Goal: Information Seeking & Learning: Learn about a topic

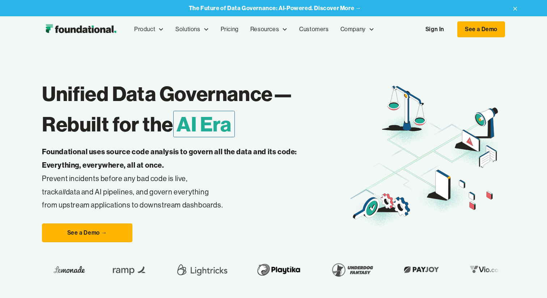
click at [440, 27] on link "Sign In" at bounding box center [434, 29] width 33 height 15
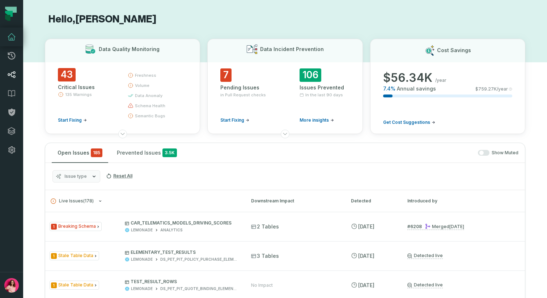
click at [14, 65] on link "Lineage" at bounding box center [11, 74] width 23 height 19
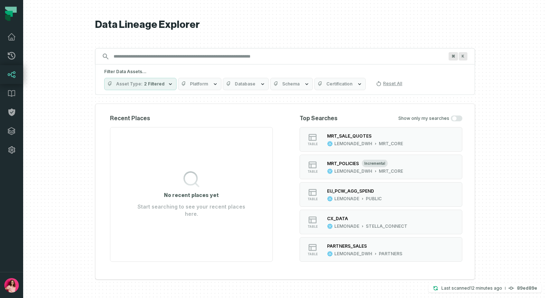
click at [135, 65] on div "Filter Data Assets... Asset Type 2 Filtered Platform Database Schema Certificat…" at bounding box center [285, 79] width 380 height 30
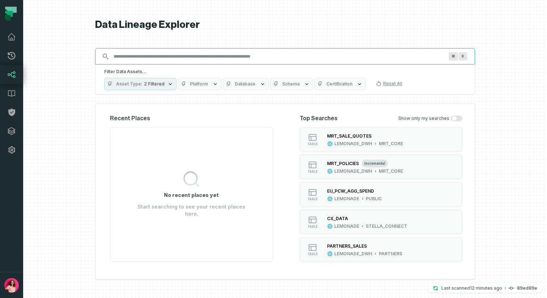
click at [135, 54] on input "Discovery Provider cmdk menu" at bounding box center [278, 57] width 339 height 12
paste input "**********"
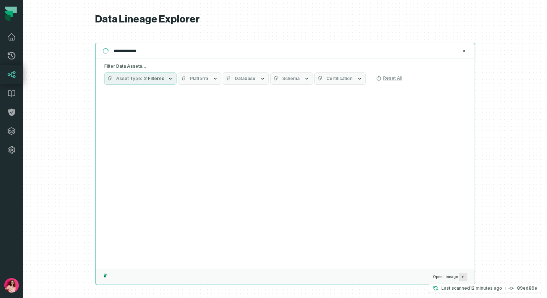
type input "**********"
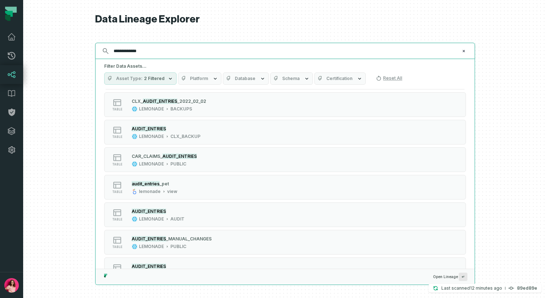
scroll to position [287, 0]
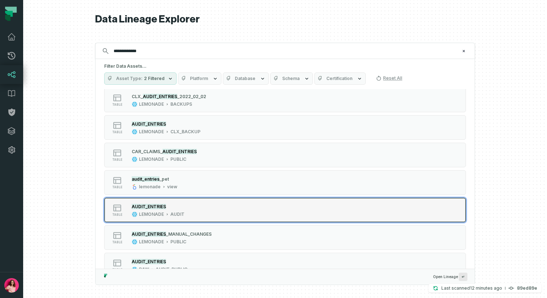
click at [197, 207] on div "table AUDIT_ENTRIES LEMONADE AUDIT" at bounding box center [196, 210] width 181 height 14
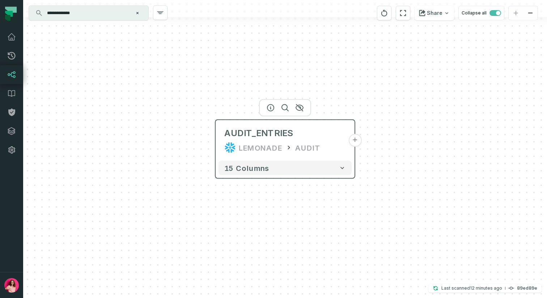
click at [356, 143] on button "+" at bounding box center [354, 140] width 13 height 13
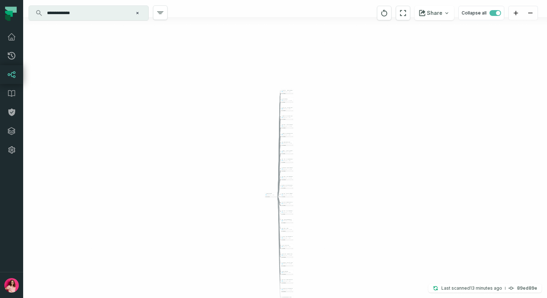
drag, startPoint x: 337, startPoint y: 221, endPoint x: 339, endPoint y: 243, distance: 21.8
click at [339, 243] on div "- CAR_CLAIMS_A UDIT_ENTRIES LEMONADE PUBLIC + 13 columns - CAR_SNIPPETS LEMONAD…" at bounding box center [285, 149] width 524 height 298
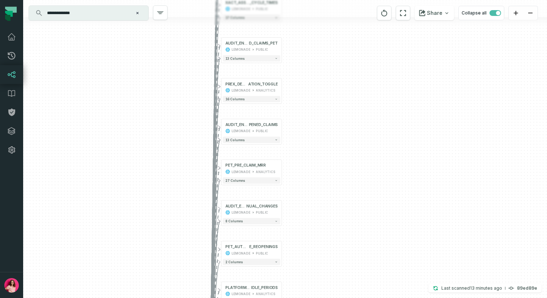
drag, startPoint x: 348, startPoint y: 89, endPoint x: 317, endPoint y: 245, distance: 159.0
click at [317, 245] on div "- CAR_CLAIMS_A UDIT_ENTRIES LEMONADE PUBLIC + 13 columns - CAR_SNIPPETS LEMONAD…" at bounding box center [285, 149] width 524 height 298
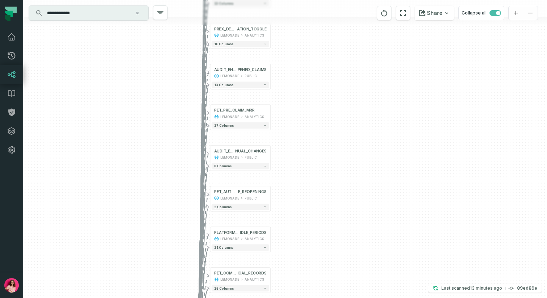
drag, startPoint x: 329, startPoint y: 141, endPoint x: 321, endPoint y: 55, distance: 86.8
click at [321, 55] on div "- CAR_CLAIMS_A UDIT_ENTRIES LEMONADE PUBLIC + 13 columns - CAR_SNIPPETS LEMONAD…" at bounding box center [285, 149] width 524 height 298
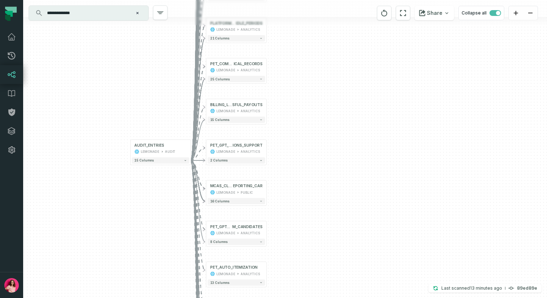
drag, startPoint x: 326, startPoint y: 198, endPoint x: 318, endPoint y: 20, distance: 177.8
click at [318, 20] on div "- CAR_CLAIMS_A UDIT_ENTRIES LEMONADE PUBLIC + 13 columns - CAR_SNIPPETS LEMONAD…" at bounding box center [285, 149] width 524 height 298
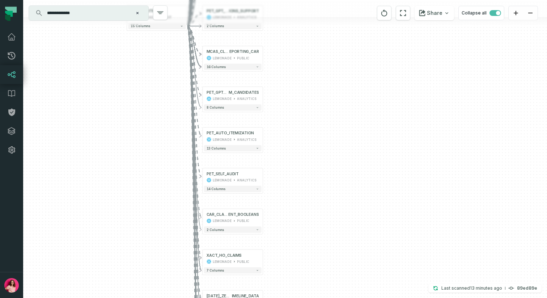
drag, startPoint x: 326, startPoint y: 205, endPoint x: 323, endPoint y: 71, distance: 134.3
click at [323, 71] on div "- CAR_CLAIMS_A UDIT_ENTRIES LEMONADE PUBLIC + 13 columns - CAR_SNIPPETS LEMONAD…" at bounding box center [285, 149] width 524 height 298
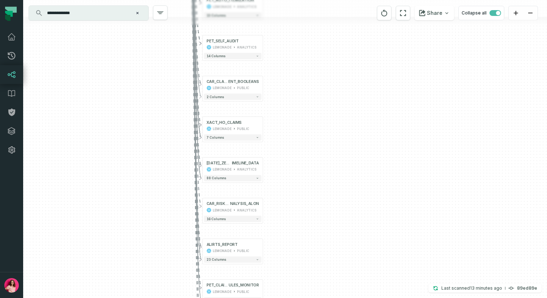
drag, startPoint x: 314, startPoint y: 203, endPoint x: 314, endPoint y: 77, distance: 126.6
click at [314, 77] on div "- CAR_CLAIMS_A UDIT_ENTRIES LEMONADE PUBLIC + 13 columns - CAR_SNIPPETS LEMONAD…" at bounding box center [285, 149] width 524 height 298
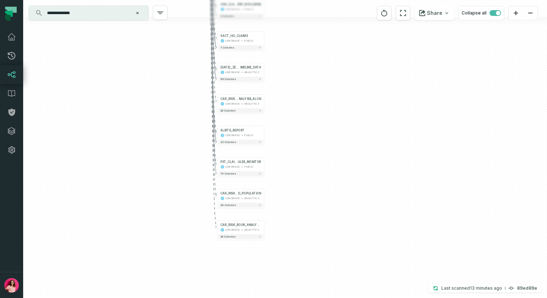
drag, startPoint x: 301, startPoint y: 245, endPoint x: 300, endPoint y: 145, distance: 99.9
click at [300, 145] on div "- CAR_CLAIMS_A UDIT_ENTRIES LEMONADE PUBLIC + 13 columns - CAR_SNIPPETS LEMONAD…" at bounding box center [285, 149] width 524 height 298
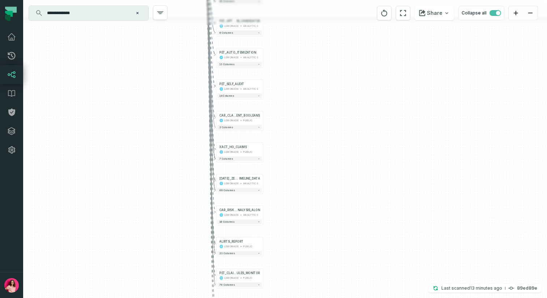
drag, startPoint x: 321, startPoint y: 89, endPoint x: 320, endPoint y: 200, distance: 111.1
click at [320, 200] on div "- CAR_CLAIMS_A UDIT_ENTRIES LEMONADE PUBLIC + 13 columns - CAR_SNIPPETS LEMONAD…" at bounding box center [285, 149] width 524 height 298
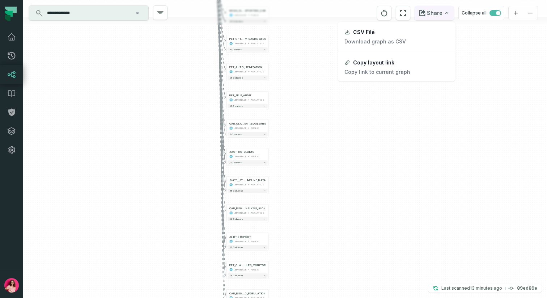
click at [440, 8] on button "Share" at bounding box center [434, 13] width 39 height 14
click at [399, 42] on p "Download graph as CSV" at bounding box center [375, 41] width 62 height 7
drag, startPoint x: 300, startPoint y: 95, endPoint x: 340, endPoint y: 192, distance: 104.8
click at [340, 192] on html "Pull Requests Dashboard Lineage Data Catalog Policies Integrations Settings [PE…" at bounding box center [273, 149] width 547 height 298
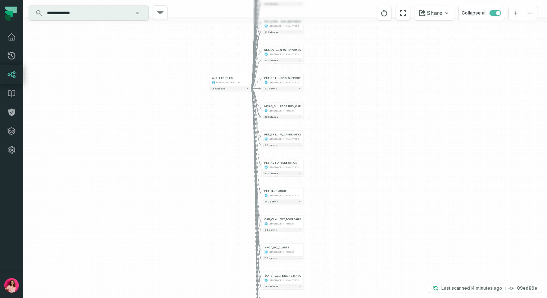
drag, startPoint x: 306, startPoint y: 111, endPoint x: 341, endPoint y: 216, distance: 111.5
click at [341, 216] on div "- CAR_CLAIMS_A UDIT_ENTRIES LEMONADE PUBLIC + 13 columns - CAR_SNIPPETS LEMONAD…" at bounding box center [285, 149] width 524 height 298
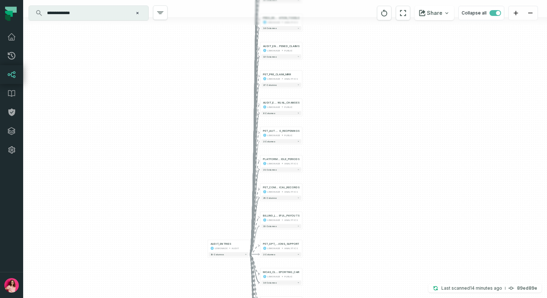
drag, startPoint x: 337, startPoint y: 125, endPoint x: 334, endPoint y: 285, distance: 160.0
click at [334, 285] on div "- CAR_CLAIMS_A UDIT_ENTRIES LEMONADE PUBLIC + 13 columns - CAR_SNIPPETS LEMONAD…" at bounding box center [285, 149] width 524 height 298
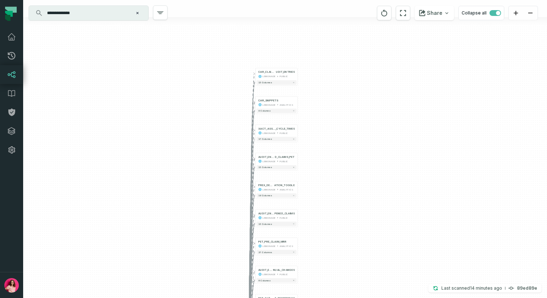
drag, startPoint x: 341, startPoint y: 125, endPoint x: 336, endPoint y: 288, distance: 162.9
click at [336, 288] on div "- CAR_CLAIMS_A UDIT_ENTRIES LEMONADE PUBLIC + 13 columns - CAR_SNIPPETS LEMONAD…" at bounding box center [285, 149] width 524 height 298
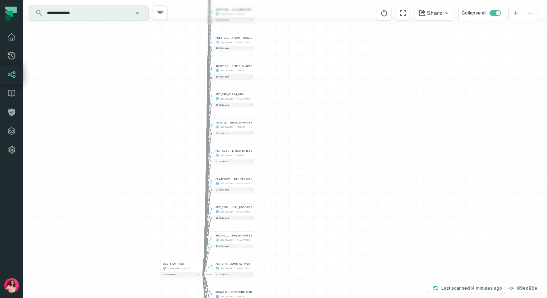
drag, startPoint x: 349, startPoint y: 270, endPoint x: 307, endPoint y: 81, distance: 192.7
click at [307, 85] on div "- CAR_CLAIMS_A UDIT_ENTRIES LEMONADE PUBLIC + 13 columns - CAR_SNIPPETS LEMONAD…" at bounding box center [285, 149] width 524 height 298
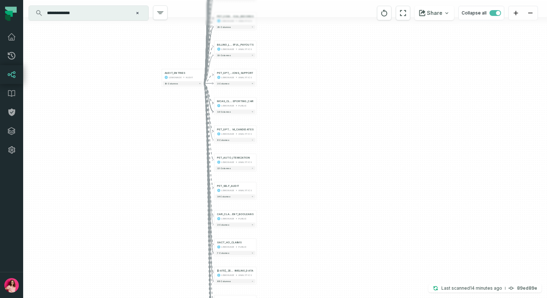
drag, startPoint x: 312, startPoint y: 222, endPoint x: 320, endPoint y: 29, distance: 193.8
click at [320, 29] on div "- CAR_CLAIMS_A UDIT_ENTRIES LEMONADE PUBLIC + 13 columns - CAR_SNIPPETS LEMONAD…" at bounding box center [285, 149] width 524 height 298
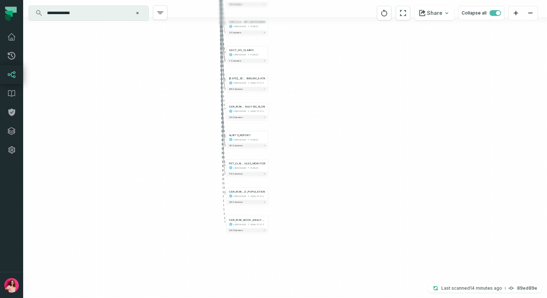
drag, startPoint x: 296, startPoint y: 172, endPoint x: 301, endPoint y: 27, distance: 144.8
click at [301, 27] on div "- CAR_CLAIMS_A UDIT_ENTRIES LEMONADE PUBLIC + 13 columns - CAR_SNIPPETS LEMONAD…" at bounding box center [285, 149] width 524 height 298
click at [251, 224] on div "ANALYTICS" at bounding box center [256, 224] width 13 height 4
click at [249, 170] on div "79 columns" at bounding box center [247, 173] width 42 height 6
click at [268, 166] on button "+" at bounding box center [268, 167] width 4 height 4
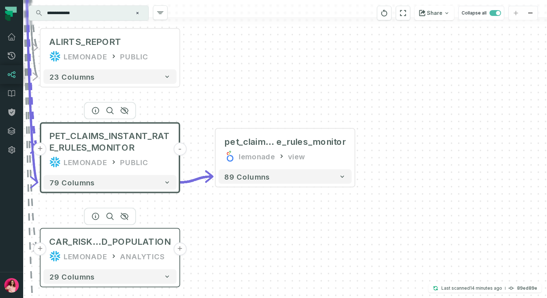
click at [179, 251] on button "+" at bounding box center [179, 248] width 13 height 13
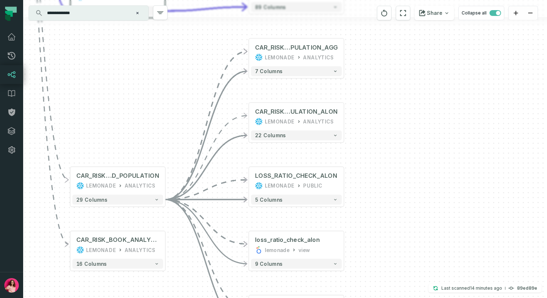
drag, startPoint x: 366, startPoint y: 125, endPoint x: 411, endPoint y: 180, distance: 71.2
click at [412, 180] on div "+ CAR_RISK_LOSS_RATIO_PO PULATION_AGG LEMONADE ANALYTICS + 7 columns + CAR_RISK…" at bounding box center [285, 149] width 524 height 298
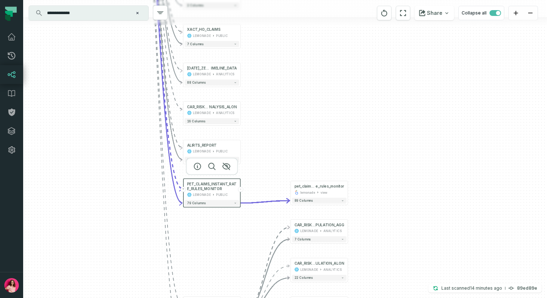
drag, startPoint x: 327, startPoint y: 35, endPoint x: 333, endPoint y: 209, distance: 173.4
click at [333, 209] on div "+ CAR_RISK_LOSS_RATIO_PO PULATION_AGG LEMONADE ANALYTICS + 7 columns + CAR_RISK…" at bounding box center [285, 149] width 524 height 298
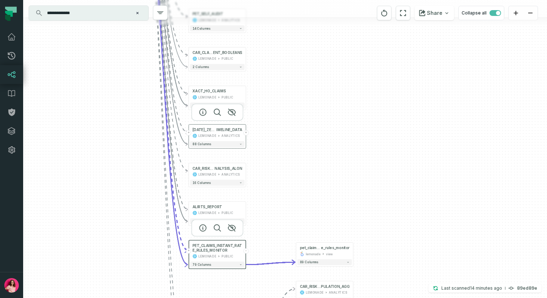
click at [246, 133] on button "+" at bounding box center [245, 132] width 5 height 5
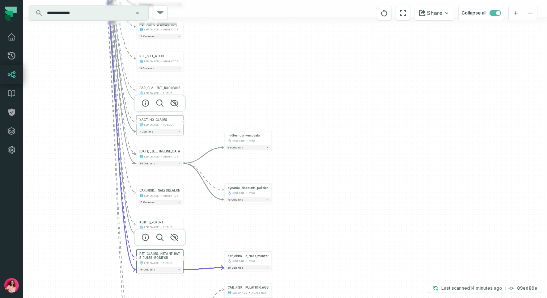
click at [183, 123] on button "+" at bounding box center [183, 122] width 4 height 4
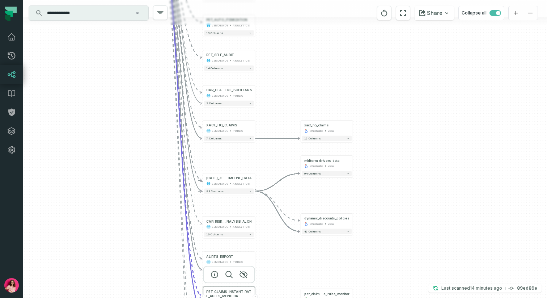
drag, startPoint x: 157, startPoint y: 76, endPoint x: 276, endPoint y: 88, distance: 120.0
click at [276, 88] on div "+ xact_ho_claims lemonade view + 16 columns + midterm_drivers_data lemonade vie…" at bounding box center [285, 149] width 524 height 298
click at [256, 93] on button "+" at bounding box center [255, 92] width 5 height 5
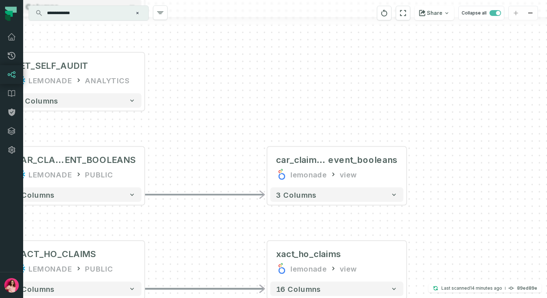
drag, startPoint x: 249, startPoint y: 91, endPoint x: 301, endPoint y: 109, distance: 55.0
click at [301, 109] on div "- car_claims_status_ event_booleans lemonade view 3 columns + xact_ho_claims le…" at bounding box center [285, 149] width 524 height 298
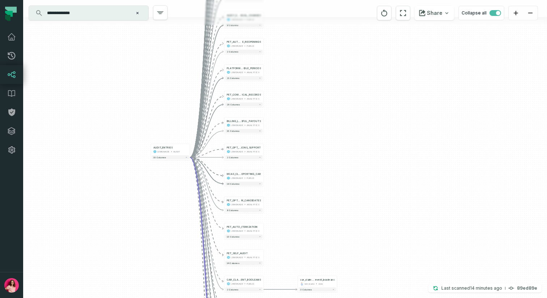
drag, startPoint x: 305, startPoint y: 53, endPoint x: 310, endPoint y: 209, distance: 155.7
click at [310, 209] on div "- car_claims_status_ event_booleans lemonade view 3 columns + xact_ho_claims le…" at bounding box center [285, 149] width 524 height 298
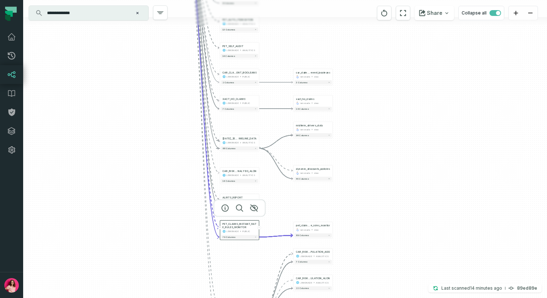
drag, startPoint x: 310, startPoint y: 209, endPoint x: 307, endPoint y: 3, distance: 206.3
click at [307, 3] on div "- car_claims_status_ event_booleans lemonade view 3 columns + xact_ho_claims le…" at bounding box center [285, 149] width 524 height 298
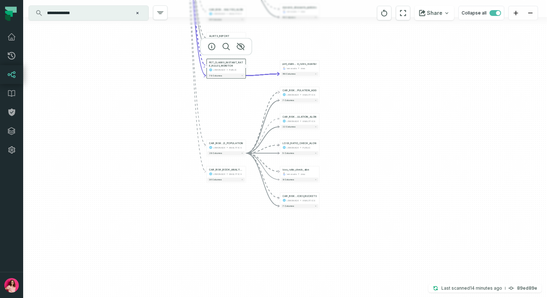
drag, startPoint x: 378, startPoint y: 190, endPoint x: 364, endPoint y: 24, distance: 166.4
click at [364, 24] on div "- car_claims_status_ event_booleans lemonade view 3 columns + xact_ho_claims le…" at bounding box center [285, 149] width 524 height 298
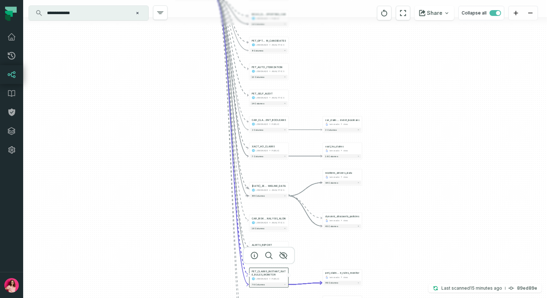
drag, startPoint x: 359, startPoint y: 77, endPoint x: 404, endPoint y: 297, distance: 225.0
click at [404, 297] on div "- car_claims_status_ event_booleans lemonade view 3 columns + xact_ho_claims le…" at bounding box center [285, 149] width 524 height 298
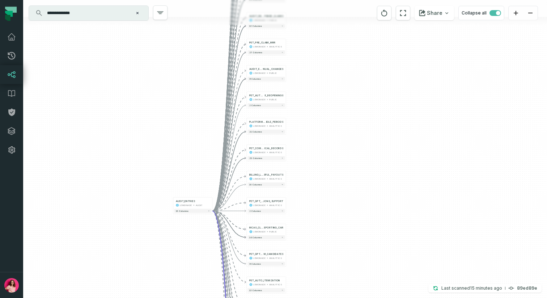
drag, startPoint x: 374, startPoint y: 80, endPoint x: 369, endPoint y: 286, distance: 205.9
click at [369, 286] on div "- car_claims_status_ event_booleans lemonade view 3 columns + xact_ho_claims le…" at bounding box center [285, 149] width 524 height 298
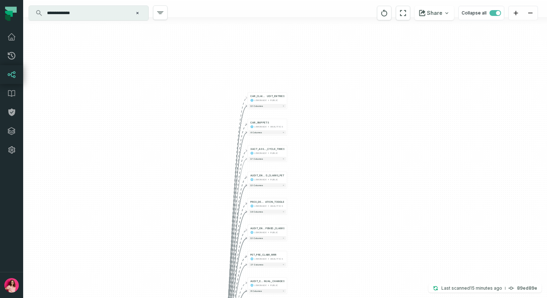
drag, startPoint x: 335, startPoint y: 59, endPoint x: 336, endPoint y: 271, distance: 212.4
click at [336, 271] on div "- car_claims_status_ event_booleans lemonade view 3 columns + xact_ho_claims le…" at bounding box center [285, 149] width 524 height 298
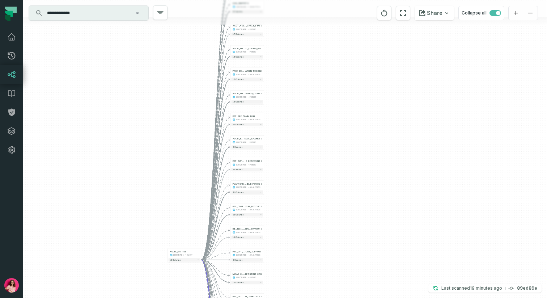
drag, startPoint x: 391, startPoint y: 141, endPoint x: 370, endPoint y: 2, distance: 140.9
click at [370, 2] on div "- car_claims_status_ event_booleans lemonade view 3 columns + xact_ho_claims le…" at bounding box center [285, 149] width 524 height 298
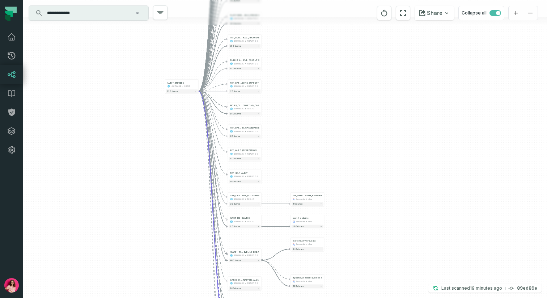
drag, startPoint x: 342, startPoint y: 224, endPoint x: 340, endPoint y: 53, distance: 170.8
click at [340, 53] on div "- car_claims_status_ event_booleans lemonade view 3 columns + xact_ho_claims le…" at bounding box center [285, 149] width 524 height 298
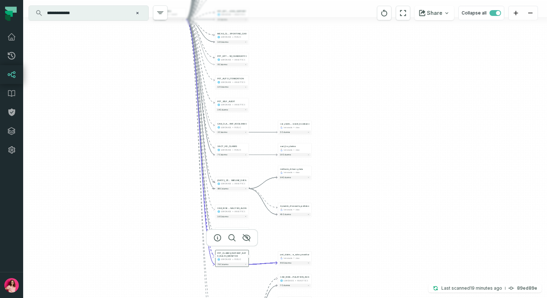
drag, startPoint x: 378, startPoint y: 185, endPoint x: 359, endPoint y: 76, distance: 110.5
click at [359, 76] on div "- car_claims_status_ event_booleans lemonade view 3 columns + xact_ho_claims le…" at bounding box center [285, 149] width 524 height 298
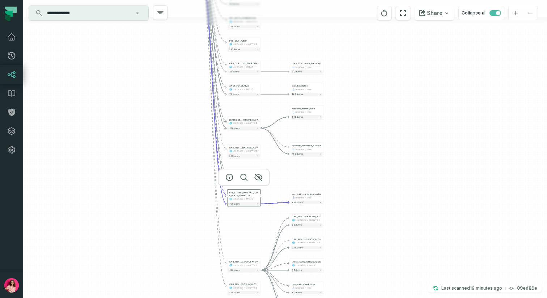
drag, startPoint x: 362, startPoint y: 187, endPoint x: 381, endPoint y: 261, distance: 76.6
click at [381, 261] on div "- car_claims_status_ event_booleans lemonade view 3 columns + xact_ho_claims le…" at bounding box center [285, 149] width 524 height 298
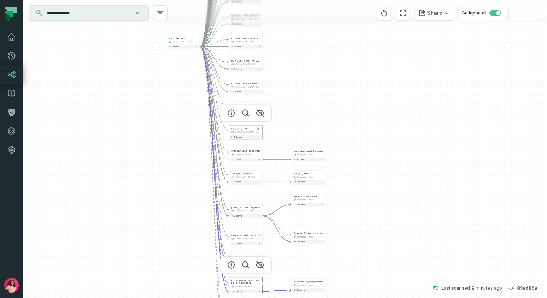
click at [251, 128] on div "PET_SELF_AUDIT" at bounding box center [245, 128] width 29 height 3
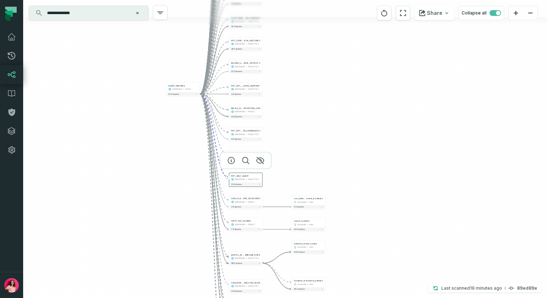
drag, startPoint x: 298, startPoint y: 110, endPoint x: 298, endPoint y: 198, distance: 87.9
click at [298, 198] on div "- car_claims_status_ event_booleans lemonade view 3 columns + xact_ho_claims le…" at bounding box center [285, 149] width 524 height 298
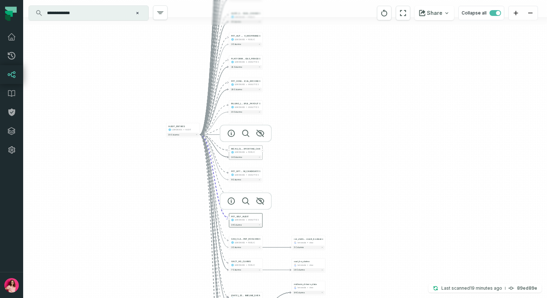
click at [249, 152] on div "PUBLIC" at bounding box center [251, 152] width 7 height 3
click at [263, 152] on button "+" at bounding box center [262, 151] width 3 height 3
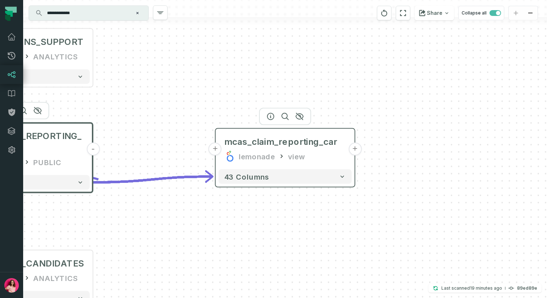
click at [356, 149] on button "+" at bounding box center [354, 149] width 13 height 13
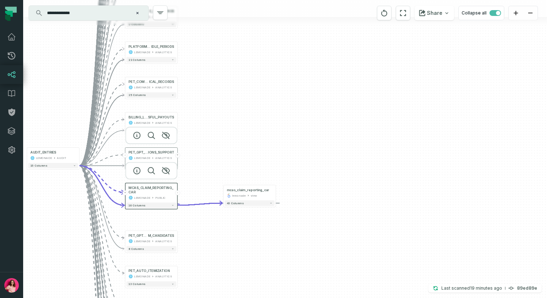
click at [177, 155] on button "+" at bounding box center [177, 155] width 5 height 5
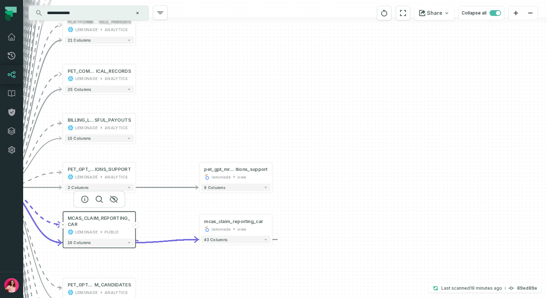
drag, startPoint x: 148, startPoint y: 87, endPoint x: 189, endPoint y: 158, distance: 82.2
click at [189, 158] on div "+ pet_gpt_mrr_cond itions_support lemonade view + 9 columns - mcas_claim_report…" at bounding box center [285, 149] width 524 height 298
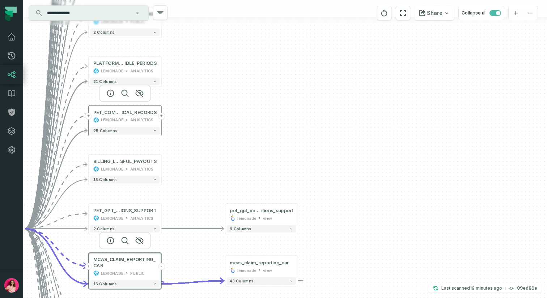
click at [162, 115] on button "+" at bounding box center [161, 116] width 7 height 7
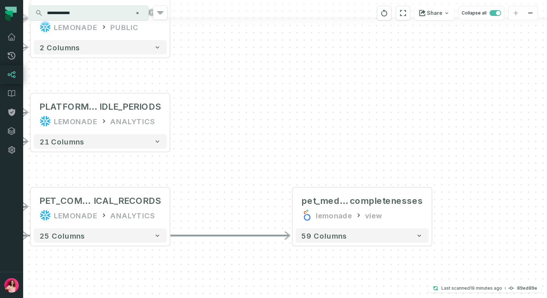
drag, startPoint x: 168, startPoint y: 90, endPoint x: 246, endPoint y: 149, distance: 98.6
click at [246, 149] on div "+ pet_medical_records_ completenesses lemonade view + 59 columns + pet_gpt_mrr_…" at bounding box center [285, 149] width 524 height 298
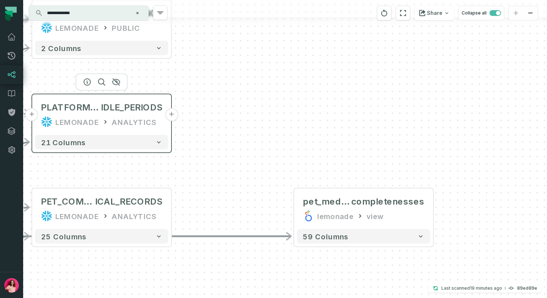
click at [171, 114] on button "+" at bounding box center [171, 114] width 13 height 13
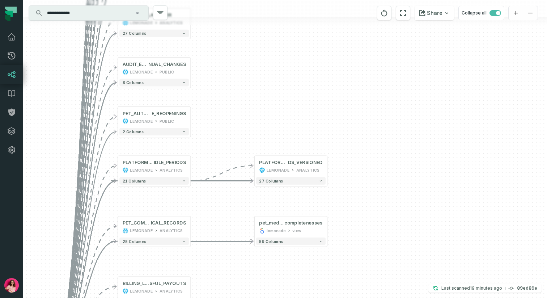
drag, startPoint x: 172, startPoint y: 77, endPoint x: 227, endPoint y: 138, distance: 81.5
click at [227, 138] on div "+ PLATFORM_CLAIMS_IDLE_PERIO DS_VERSIONED LEMONADE ANALYTICS + 27 columns + pet…" at bounding box center [285, 149] width 524 height 298
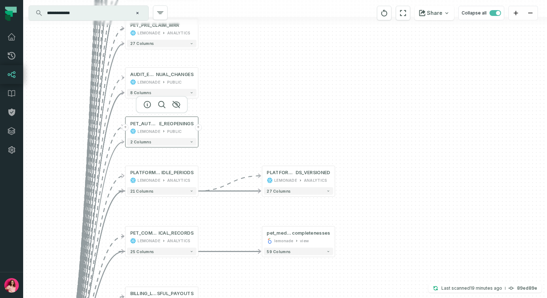
click at [199, 128] on button "+" at bounding box center [198, 127] width 7 height 7
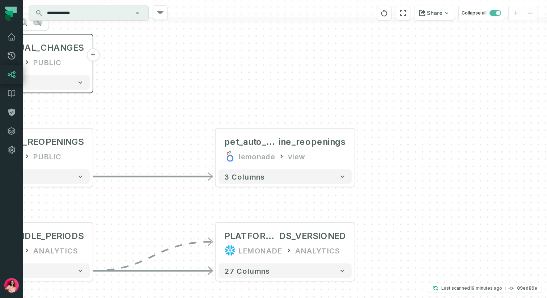
click at [92, 56] on button "+" at bounding box center [92, 54] width 13 height 13
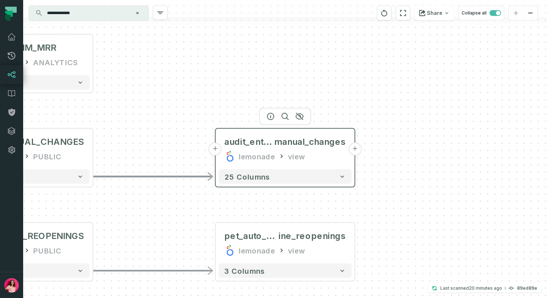
click at [357, 151] on button "+" at bounding box center [354, 149] width 13 height 13
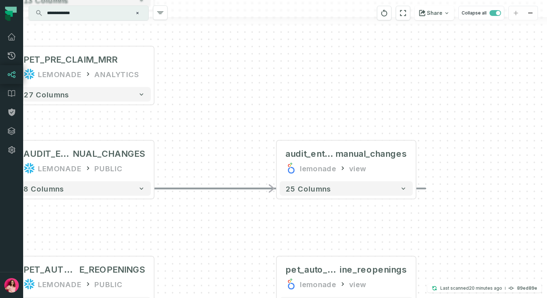
drag, startPoint x: 139, startPoint y: 128, endPoint x: 255, endPoint y: 161, distance: 120.0
click at [255, 161] on div "- audit_entries_ manual_changes lemonade view - 25 columns - pet_auto_decl ine_…" at bounding box center [285, 149] width 524 height 298
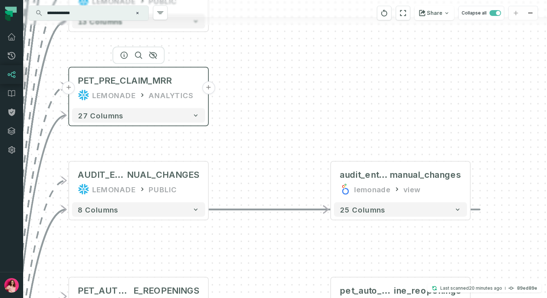
click at [208, 86] on button "+" at bounding box center [208, 87] width 13 height 13
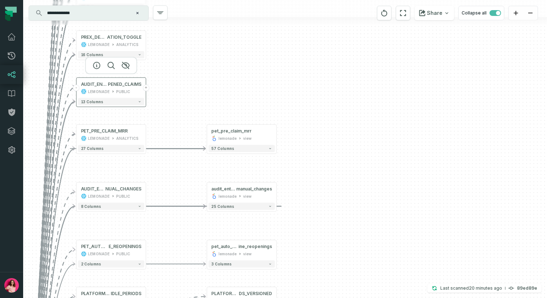
click at [147, 89] on button "+" at bounding box center [146, 88] width 7 height 7
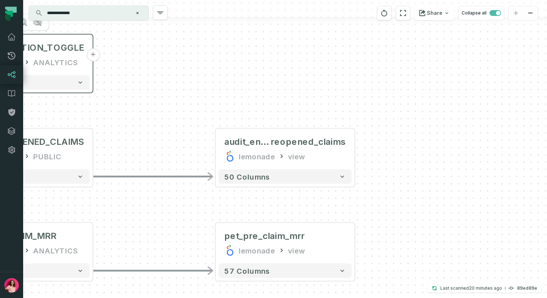
click at [92, 55] on button "+" at bounding box center [92, 54] width 13 height 13
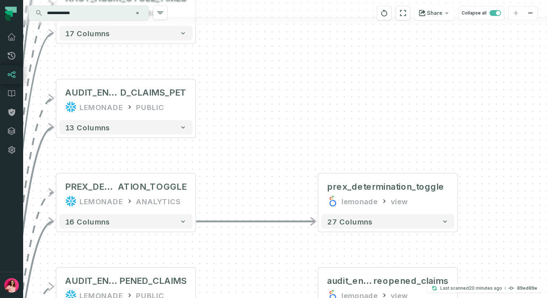
drag, startPoint x: 131, startPoint y: 86, endPoint x: 234, endPoint y: 131, distance: 112.3
click at [234, 131] on div "+ prex_determination_toggle lemonade view + 27 columns + audit_entries_ reopene…" at bounding box center [285, 149] width 524 height 298
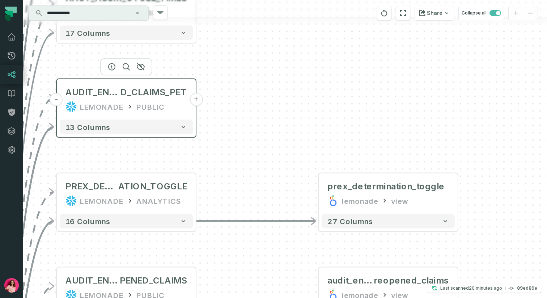
click at [196, 98] on button "+" at bounding box center [196, 99] width 13 height 13
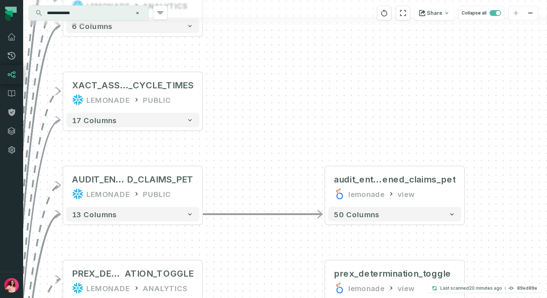
drag, startPoint x: 148, startPoint y: 99, endPoint x: 261, endPoint y: 139, distance: 119.6
click at [261, 139] on div "+ audit_entries_reop ened_claims_pet lemonade view + 50 columns + prex_determin…" at bounding box center [285, 149] width 524 height 298
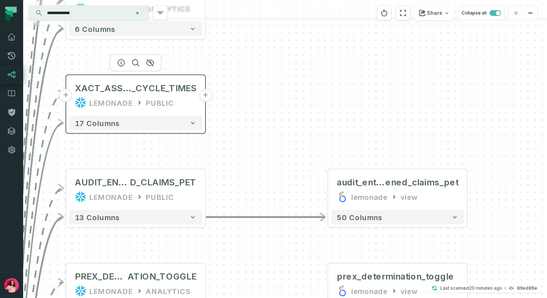
click at [204, 97] on button "+" at bounding box center [205, 95] width 13 height 13
click at [206, 94] on button "+" at bounding box center [205, 95] width 13 height 13
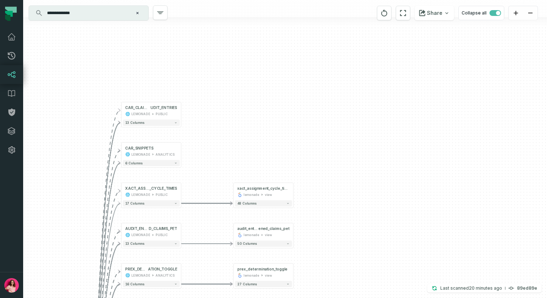
drag, startPoint x: 205, startPoint y: 60, endPoint x: 208, endPoint y: 164, distance: 103.9
click at [208, 164] on div "+ xact_assignment_cycle_time lemonade view + 48 columns + audit_entries_reop en…" at bounding box center [285, 149] width 524 height 298
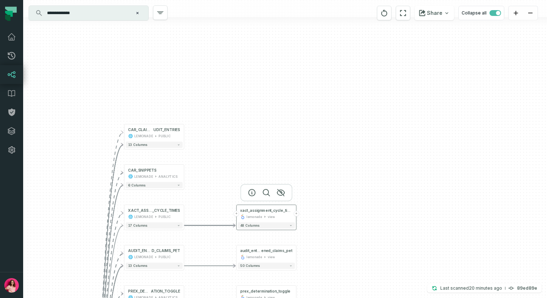
click at [295, 213] on button "+" at bounding box center [295, 213] width 5 height 5
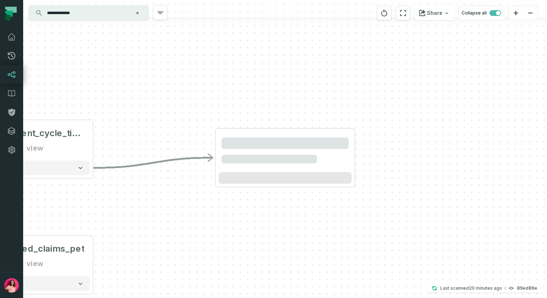
drag, startPoint x: 236, startPoint y: 245, endPoint x: 281, endPoint y: 187, distance: 73.5
click at [356, 176] on div "- xact_assignment_cycle_time lemonade view - 48 columns + audit_entries_reop en…" at bounding box center [285, 149] width 524 height 298
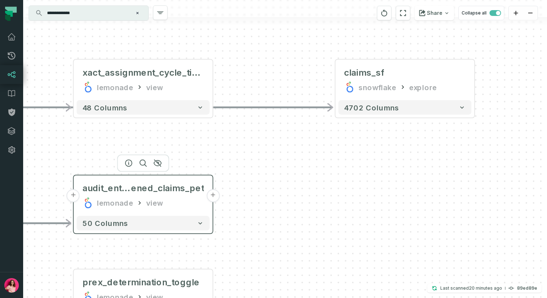
click at [213, 196] on button "+" at bounding box center [213, 195] width 13 height 13
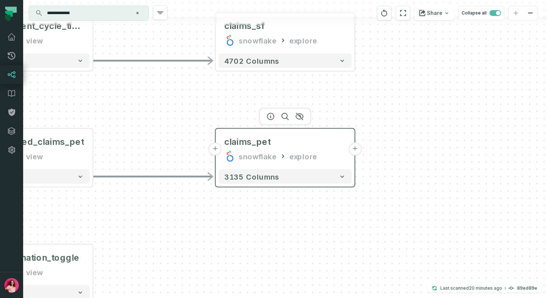
click at [356, 151] on button "+" at bounding box center [354, 149] width 13 height 13
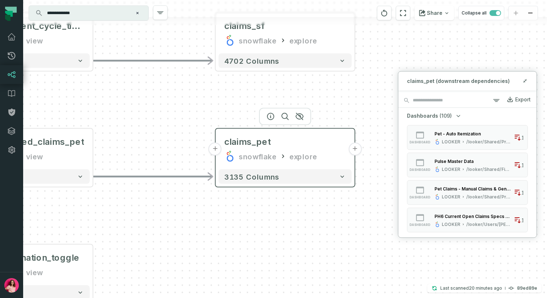
click at [355, 152] on button "+" at bounding box center [354, 149] width 13 height 13
click at [354, 149] on button "+" at bounding box center [354, 149] width 13 height 13
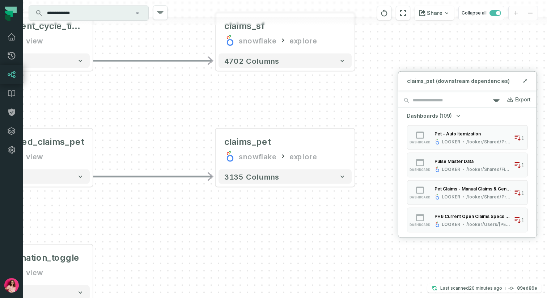
click at [321, 240] on div "+ claims_pet snowflake explore + 3135 columns + claims_sf snowflake explore + 4…" at bounding box center [285, 149] width 524 height 298
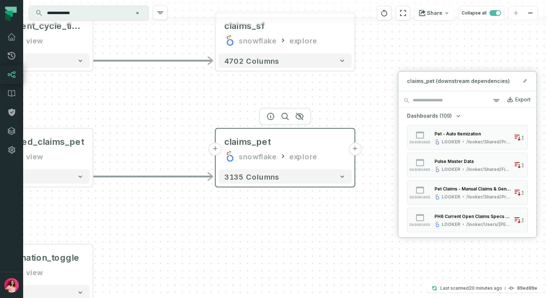
click at [356, 151] on button "+" at bounding box center [354, 149] width 13 height 13
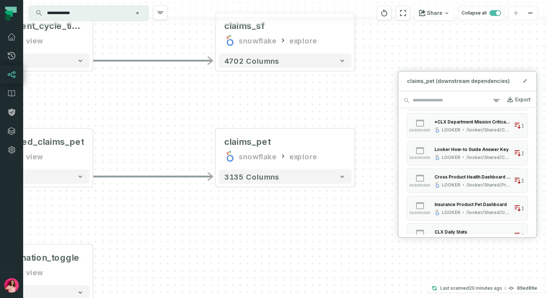
scroll to position [314, 0]
click at [309, 238] on div "+ claims_pet snowflake explore + 3135 columns + claims_sf snowflake explore + 4…" at bounding box center [285, 149] width 524 height 298
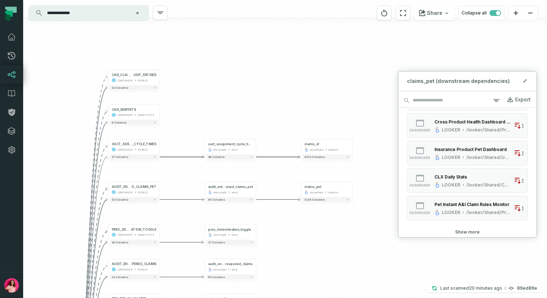
click at [268, 109] on div "+ claims_pet snowflake explore + 3135 columns + claims_sf snowflake explore + 4…" at bounding box center [285, 149] width 524 height 298
click at [353, 146] on button "+" at bounding box center [352, 147] width 5 height 5
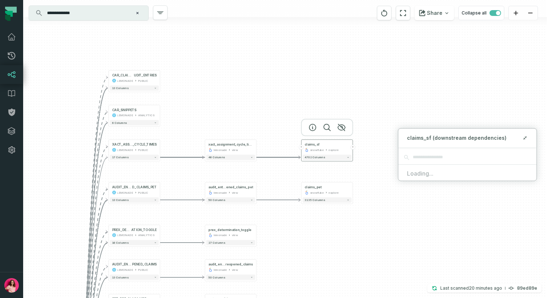
scroll to position [0, 0]
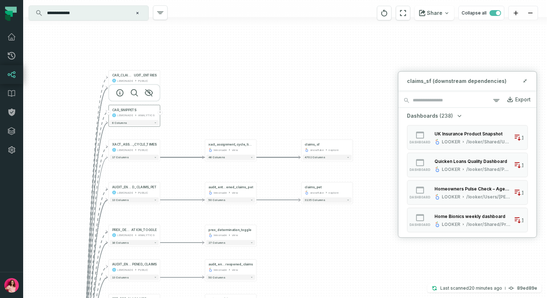
click at [160, 113] on button "+" at bounding box center [160, 112] width 5 height 5
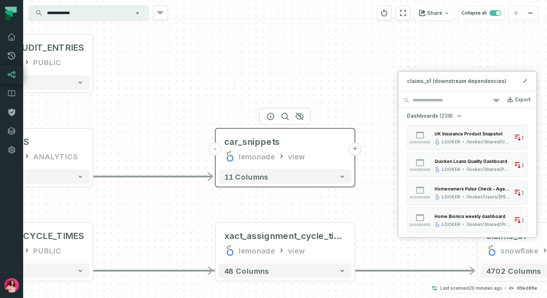
click at [355, 150] on button "+" at bounding box center [354, 149] width 13 height 13
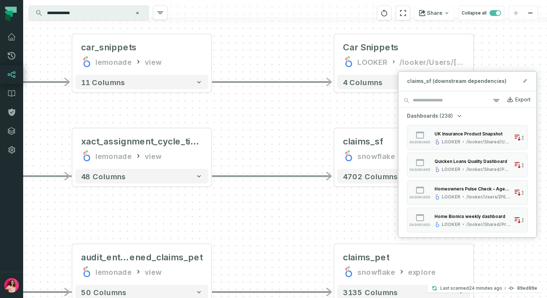
drag, startPoint x: 172, startPoint y: 198, endPoint x: 291, endPoint y: 101, distance: 153.2
click at [291, 101] on div "- Car Snippets LOOKER /looker/Users/Alon Kenett 4 columns - car_snippets lemona…" at bounding box center [285, 149] width 524 height 298
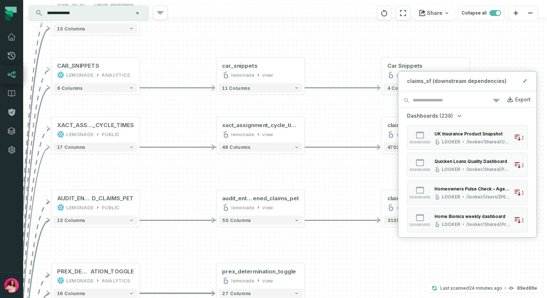
drag, startPoint x: 126, startPoint y: 114, endPoint x: 189, endPoint y: 114, distance: 63.3
click at [190, 114] on div "- Car Snippets LOOKER /looker/Users/Alon Kenett 4 columns - car_snippets lemona…" at bounding box center [285, 149] width 524 height 298
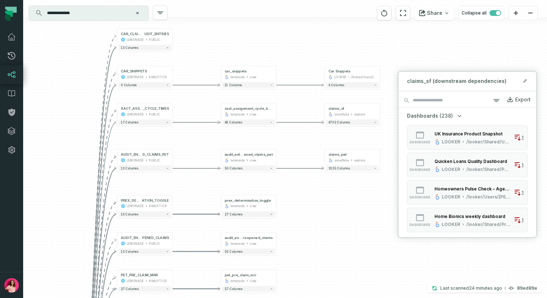
drag, startPoint x: 330, startPoint y: 233, endPoint x: 344, endPoint y: 220, distance: 19.2
click at [344, 220] on div "- Car Snippets LOOKER /looker/Users/Alon Kenett 4 columns - car_snippets lemona…" at bounding box center [285, 149] width 524 height 298
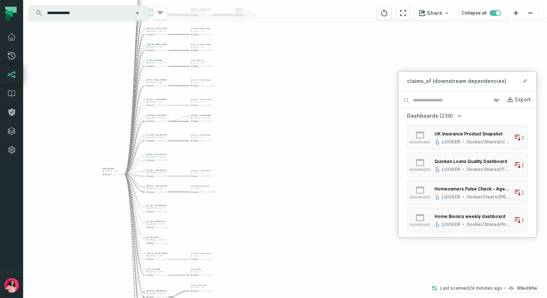
drag, startPoint x: 106, startPoint y: 120, endPoint x: 112, endPoint y: 53, distance: 66.8
click at [112, 53] on div "- Car Snippets LOOKER /looker/Users/Alon Kenett 4 columns - car_snippets lemona…" at bounding box center [285, 149] width 524 height 298
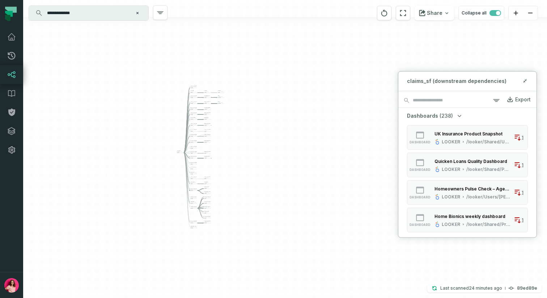
drag, startPoint x: 73, startPoint y: 202, endPoint x: 165, endPoint y: 176, distance: 94.7
click at [165, 177] on div "- Car Snippets LOOKER /looker/Users/Alon Kenett 4 columns - car_snippets lemona…" at bounding box center [285, 149] width 524 height 298
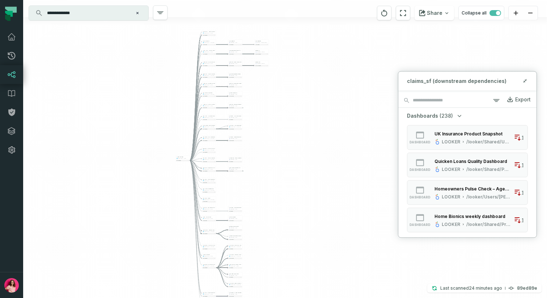
drag, startPoint x: 162, startPoint y: 77, endPoint x: 151, endPoint y: 69, distance: 14.0
click at [151, 68] on div "- Car Snippets LOOKER /looker/Users/Alon Kenett 4 columns - car_snippets lemona…" at bounding box center [285, 149] width 524 height 298
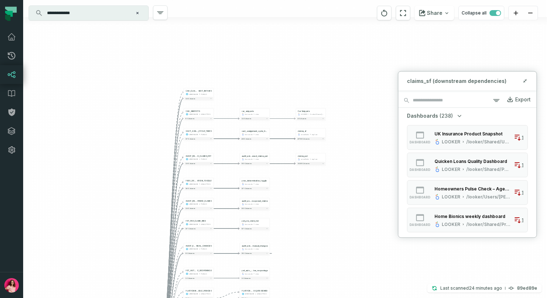
drag, startPoint x: 247, startPoint y: 70, endPoint x: 305, endPoint y: 204, distance: 145.4
click at [305, 204] on div "- Car Snippets LOOKER /looker/Users/Alon Kenett 4 columns - car_snippets lemona…" at bounding box center [285, 149] width 524 height 298
click at [442, 12] on button "Share" at bounding box center [434, 13] width 39 height 14
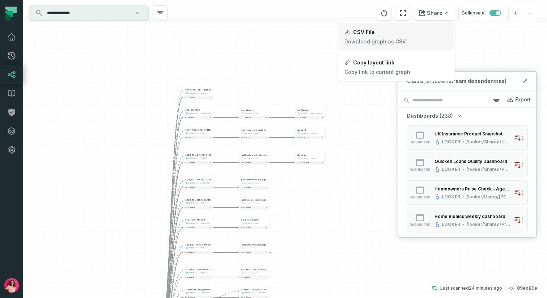
click at [412, 33] on link "CSV File Download graph as CSV" at bounding box center [397, 36] width 116 height 27
